Goal: Browse casually

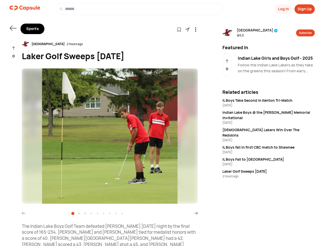
click at [283, 9] on button "Log In" at bounding box center [283, 8] width 17 height 9
click at [304, 9] on button "Sign Up" at bounding box center [304, 8] width 20 height 9
click at [13, 28] on icon at bounding box center [13, 28] width 7 height 5
click at [179, 29] on icon at bounding box center [179, 29] width 4 height 4
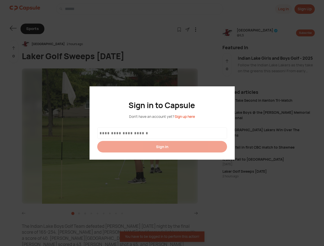
click at [187, 29] on div at bounding box center [162, 123] width 324 height 246
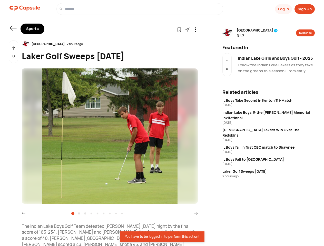
click at [195, 29] on icon at bounding box center [195, 29] width 4 height 4
click at [110, 44] on div "[GEOGRAPHIC_DATA] 2 hours ago" at bounding box center [110, 44] width 176 height 8
click at [110, 136] on img at bounding box center [110, 135] width 176 height 135
click at [24, 213] on icon at bounding box center [24, 213] width 4 height 4
click at [196, 213] on icon at bounding box center [196, 213] width 4 height 4
